Goal: Navigation & Orientation: Find specific page/section

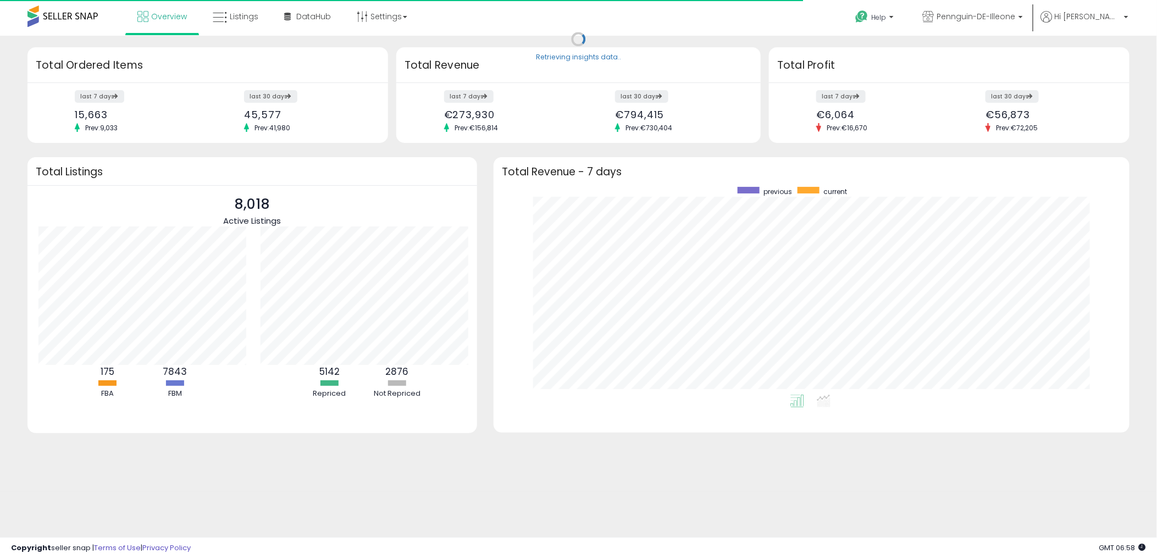
scroll to position [549544, 549137]
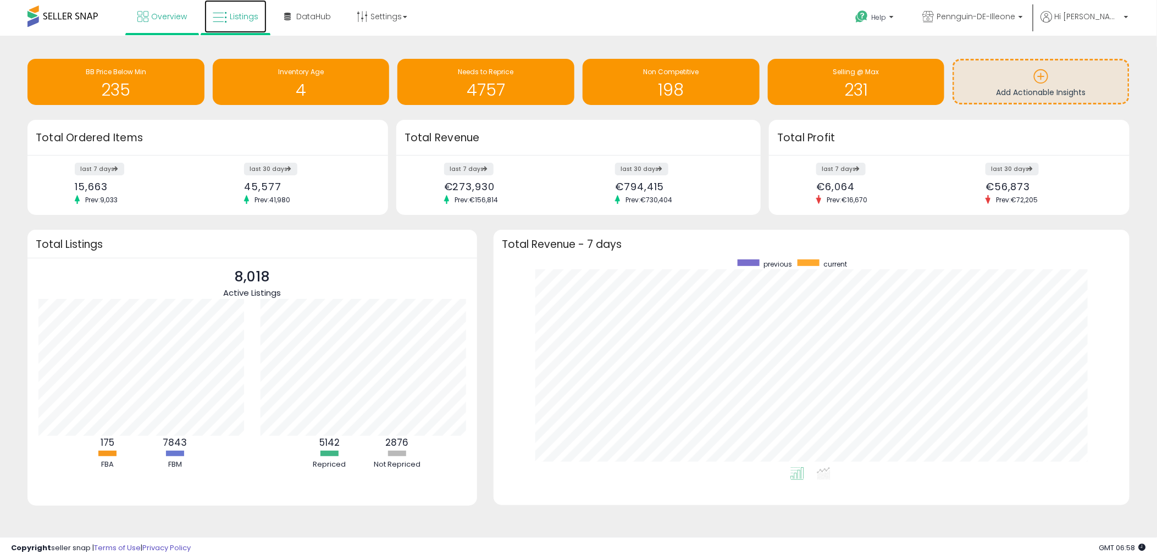
click at [233, 23] on link "Listings" at bounding box center [236, 16] width 62 height 33
click at [232, 23] on link "Listings" at bounding box center [236, 16] width 62 height 33
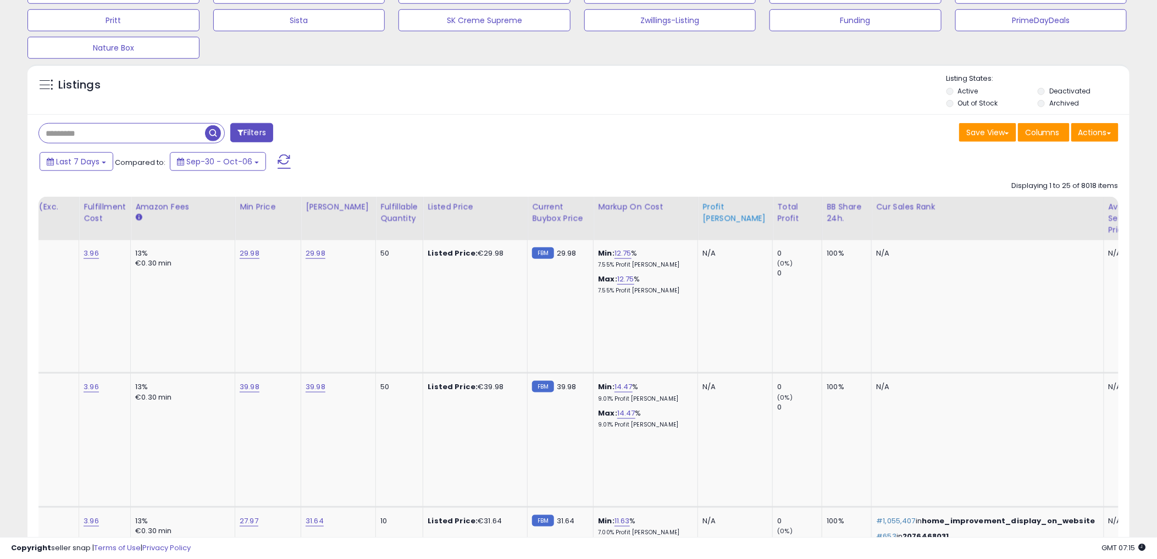
scroll to position [488, 0]
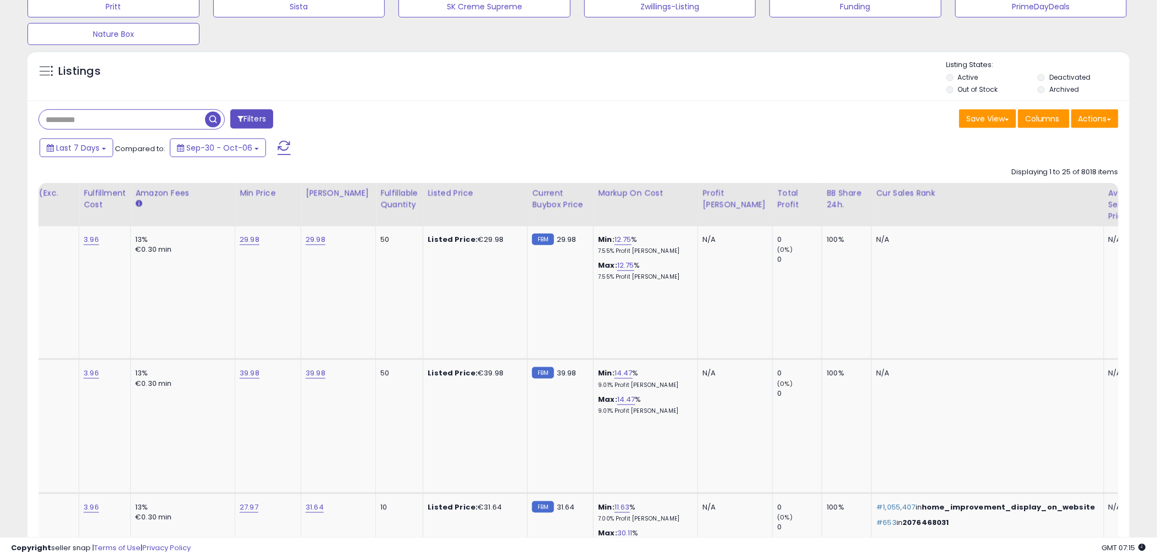
click at [711, 206] on div "Profit Margin" at bounding box center [735, 198] width 65 height 23
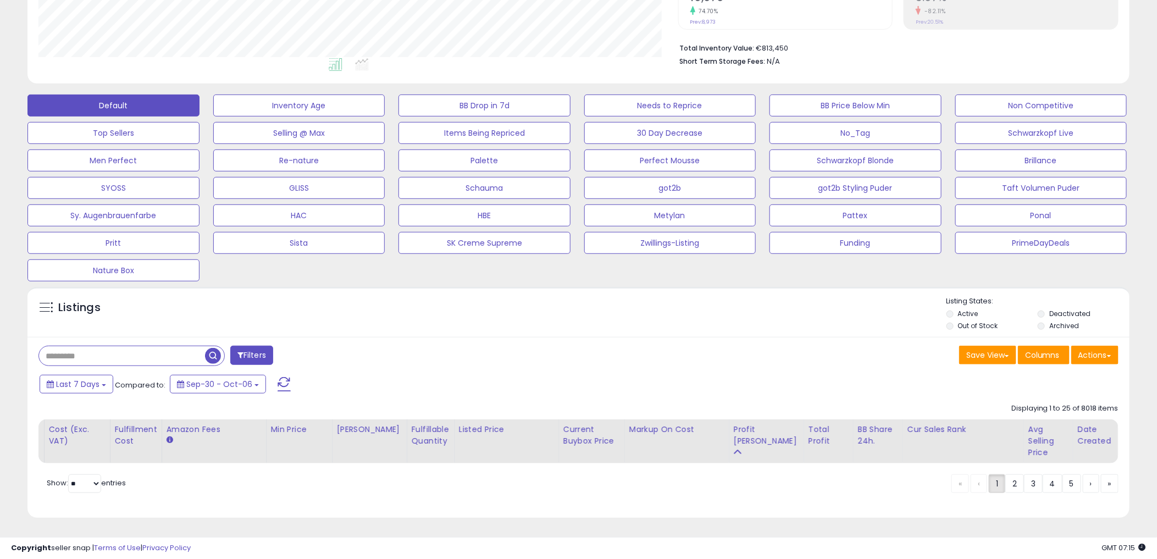
scroll to position [0, 111]
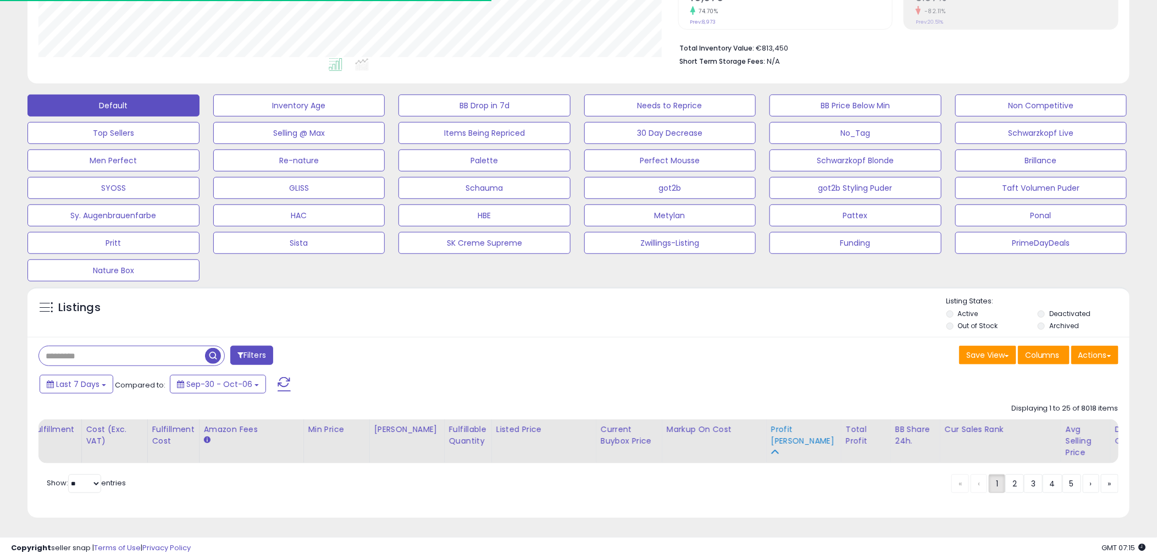
click at [776, 435] on div "Profit Margin" at bounding box center [803, 435] width 65 height 23
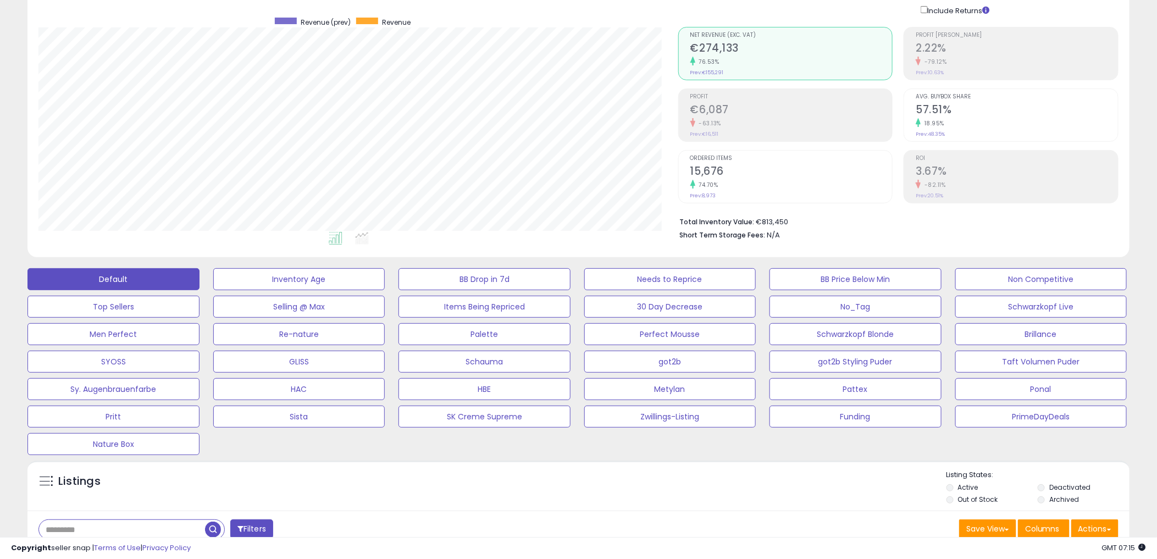
scroll to position [0, 0]
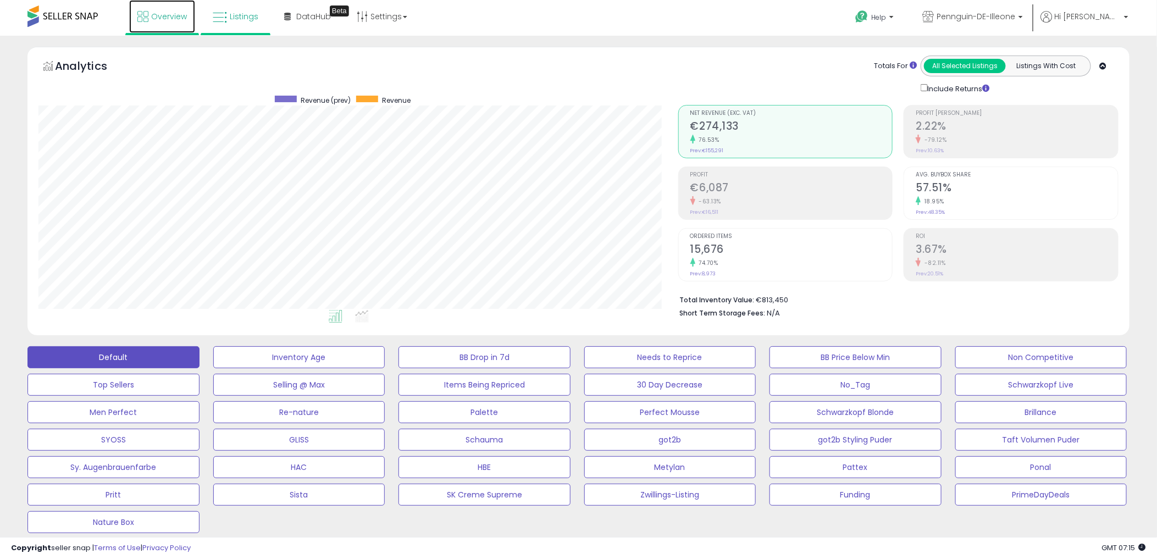
click at [167, 26] on link "Overview" at bounding box center [162, 16] width 66 height 33
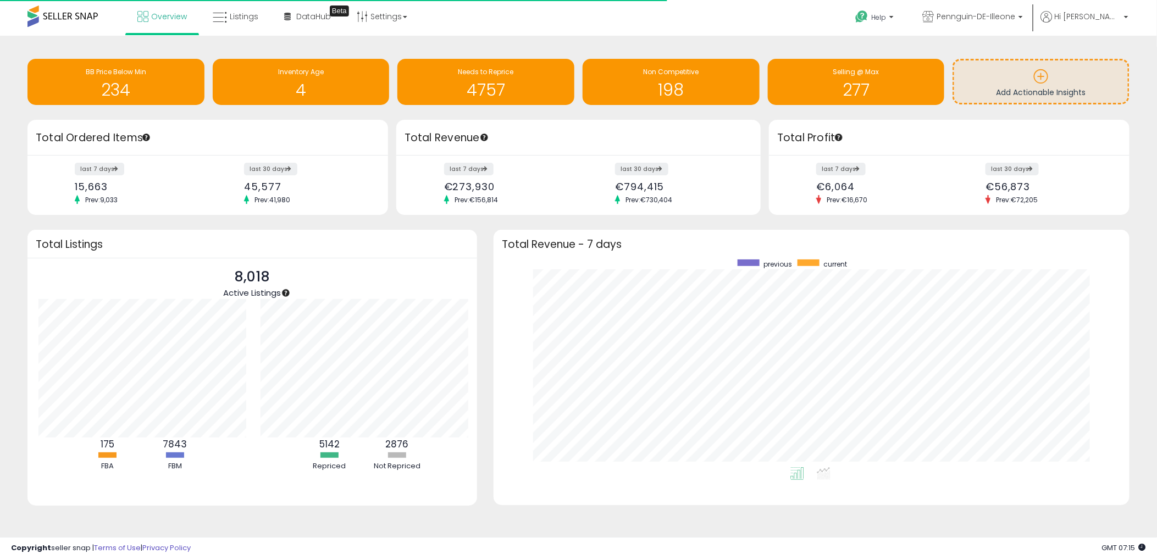
scroll to position [549544, 549137]
click at [645, 31] on div "Overview Listings Beta" at bounding box center [375, 23] width 766 height 47
